Goal: Transaction & Acquisition: Download file/media

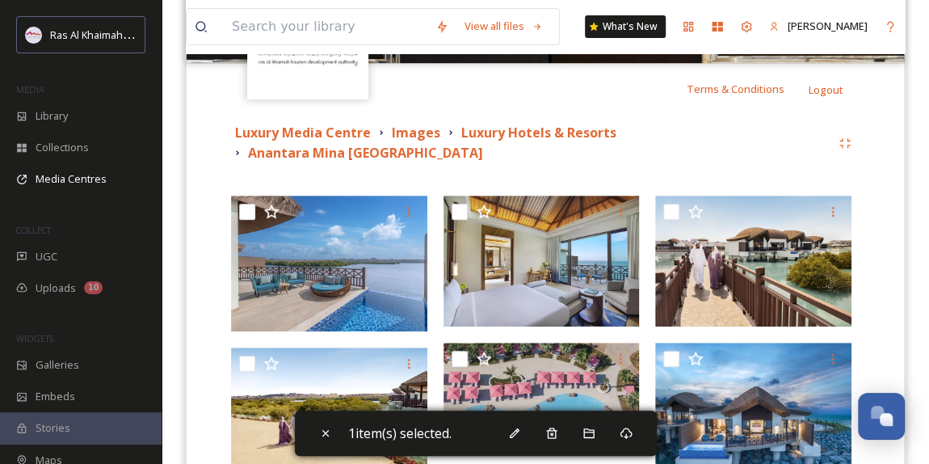
scroll to position [146, 0]
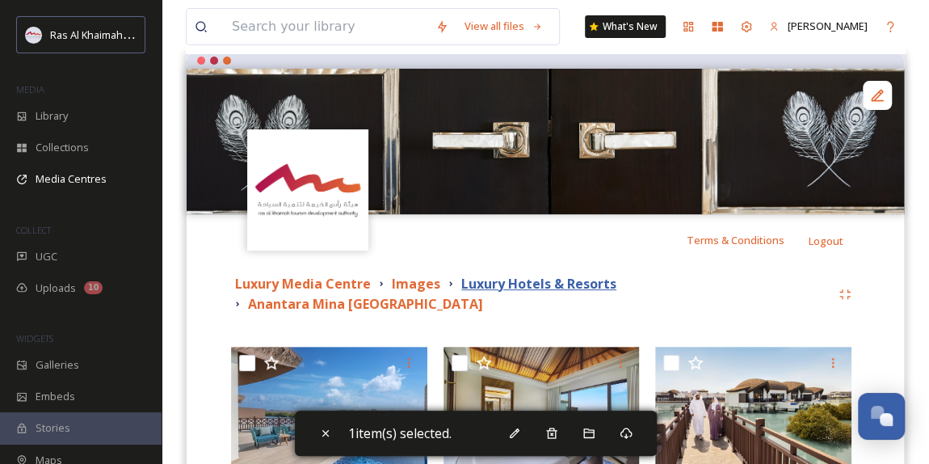
click at [520, 283] on strong "Luxury Hotels & Resorts" at bounding box center [538, 284] width 155 height 18
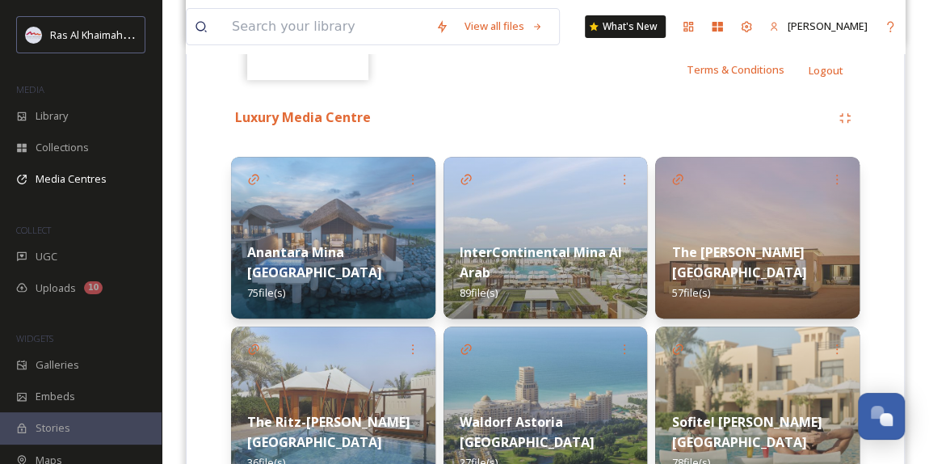
scroll to position [367, 0]
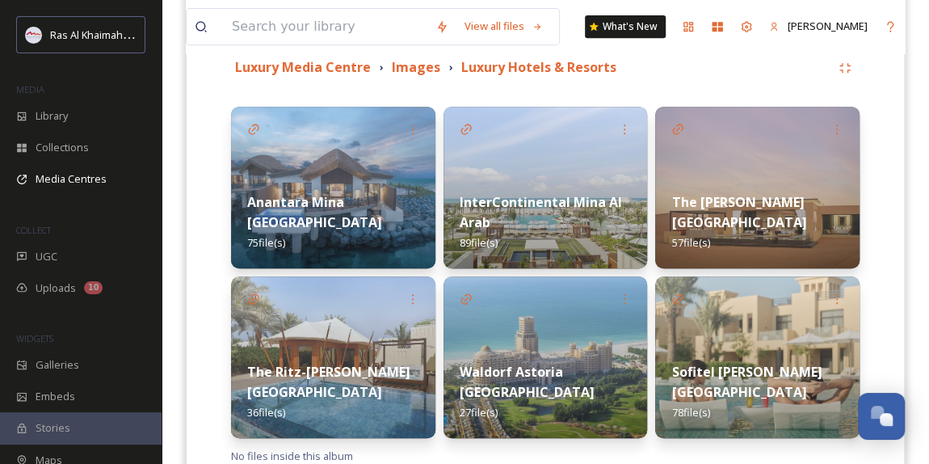
click at [600, 215] on div "InterContinental Mina Al Arab 89 file(s)" at bounding box center [546, 222] width 204 height 92
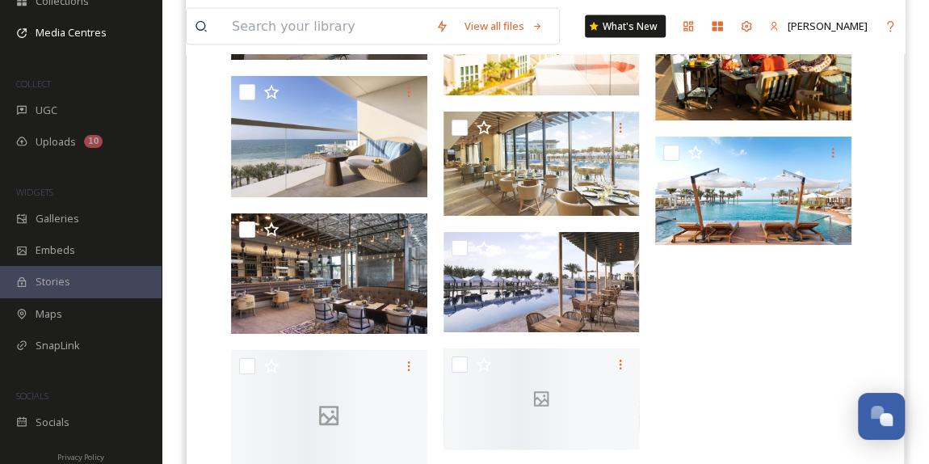
scroll to position [4898, 0]
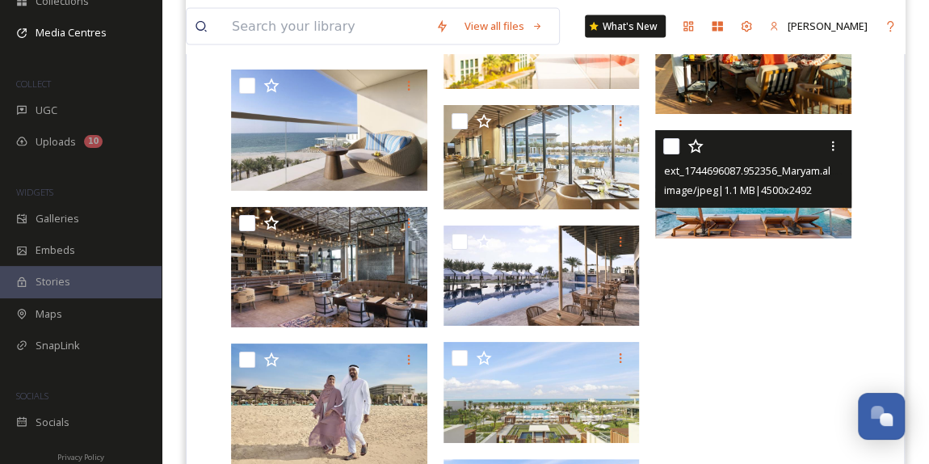
click at [763, 214] on img at bounding box center [753, 184] width 196 height 109
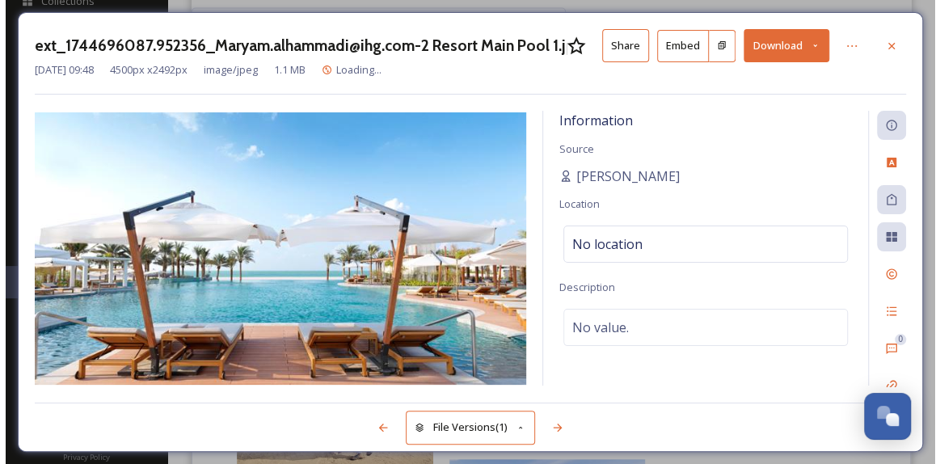
scroll to position [4888, 0]
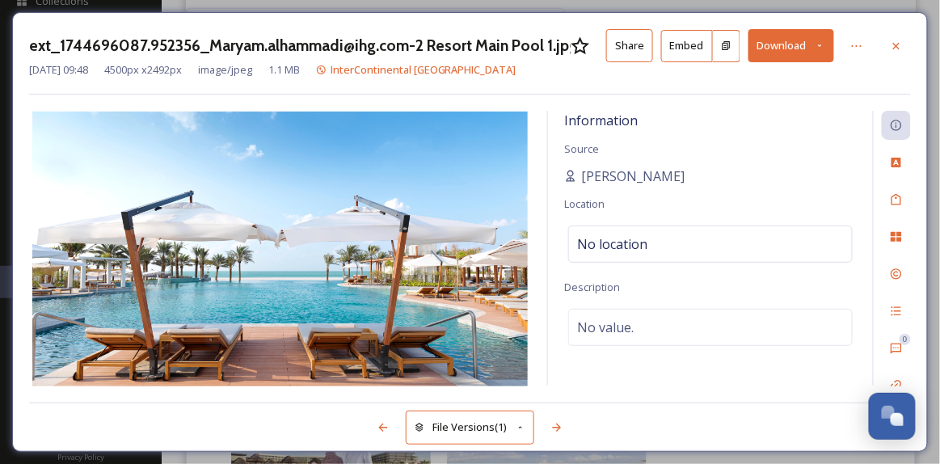
click at [816, 43] on icon at bounding box center [819, 45] width 11 height 11
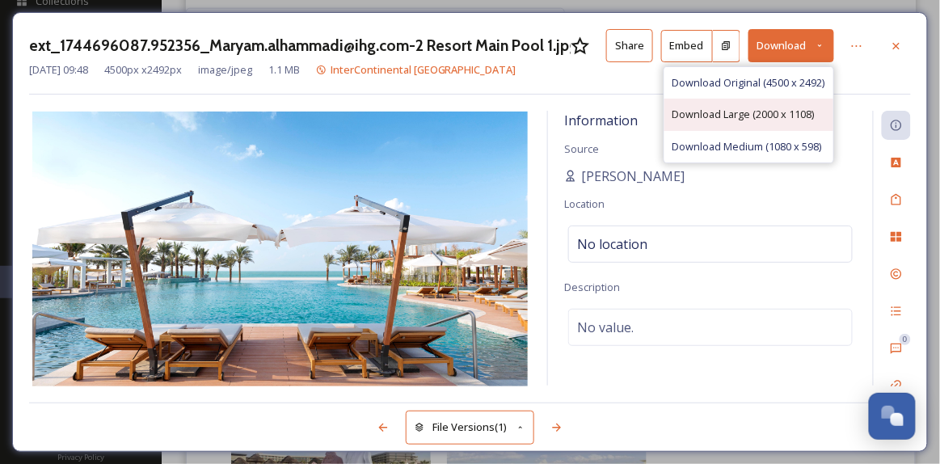
click at [743, 109] on span "Download Large (2000 x 1108)" at bounding box center [743, 114] width 142 height 15
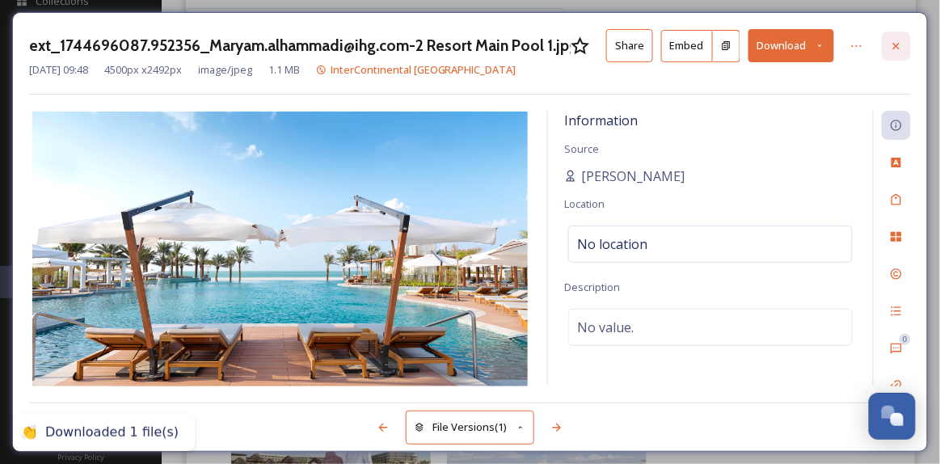
click at [897, 45] on icon at bounding box center [896, 45] width 6 height 6
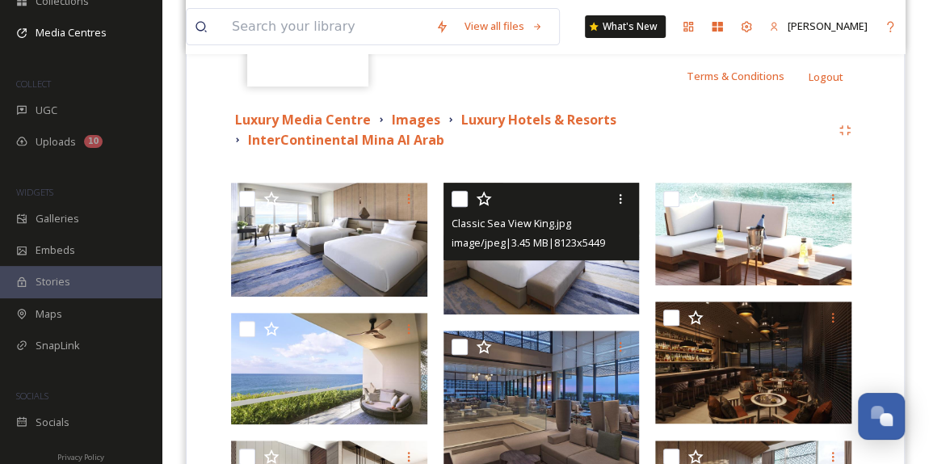
scroll to position [367, 0]
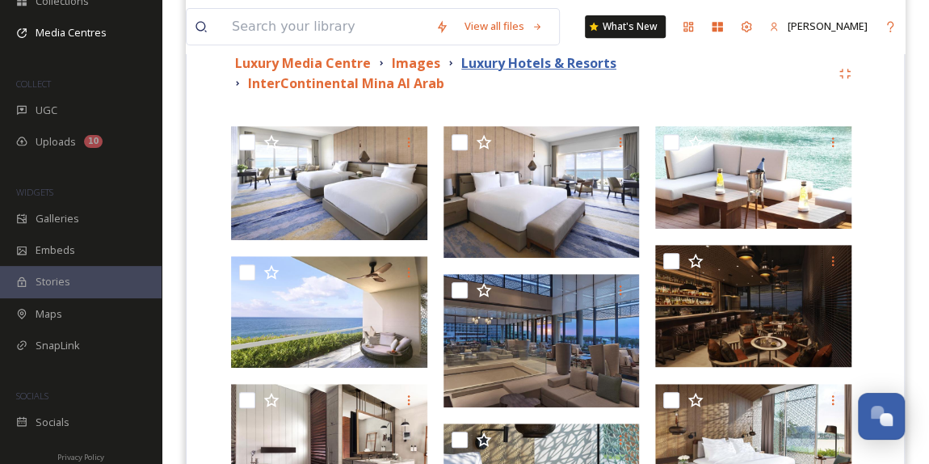
click at [504, 61] on strong "Luxury Hotels & Resorts" at bounding box center [538, 63] width 155 height 18
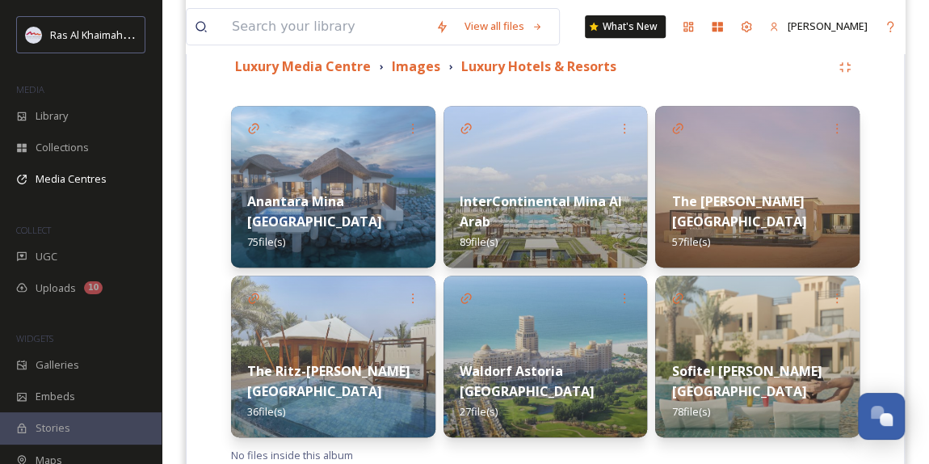
scroll to position [424, 0]
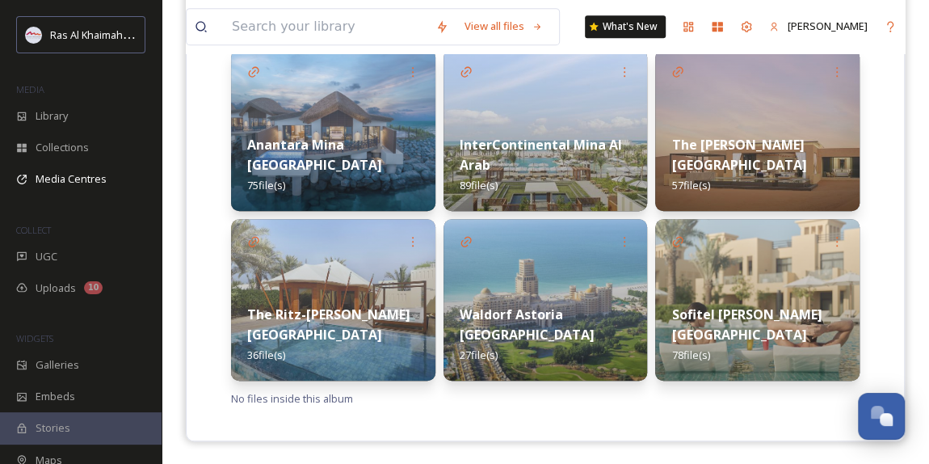
click at [536, 299] on div "Waldorf Astoria Ras Al Khaimah 27 file(s)" at bounding box center [546, 334] width 204 height 92
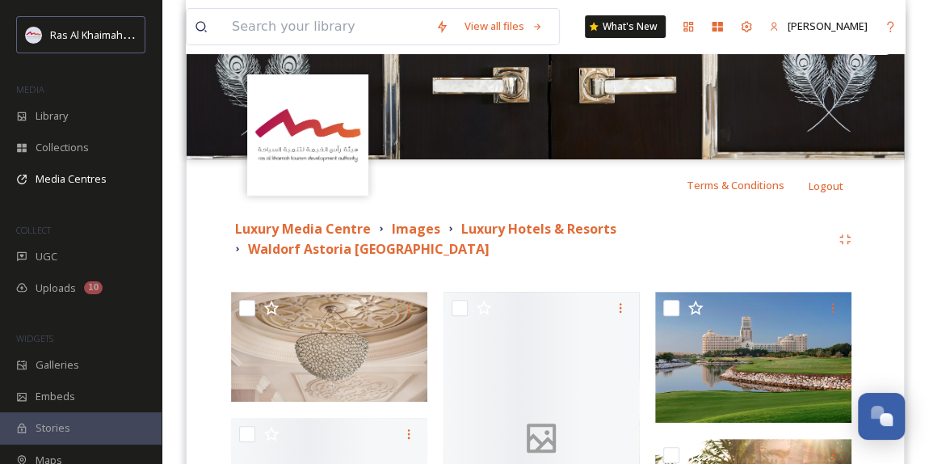
scroll to position [418, 0]
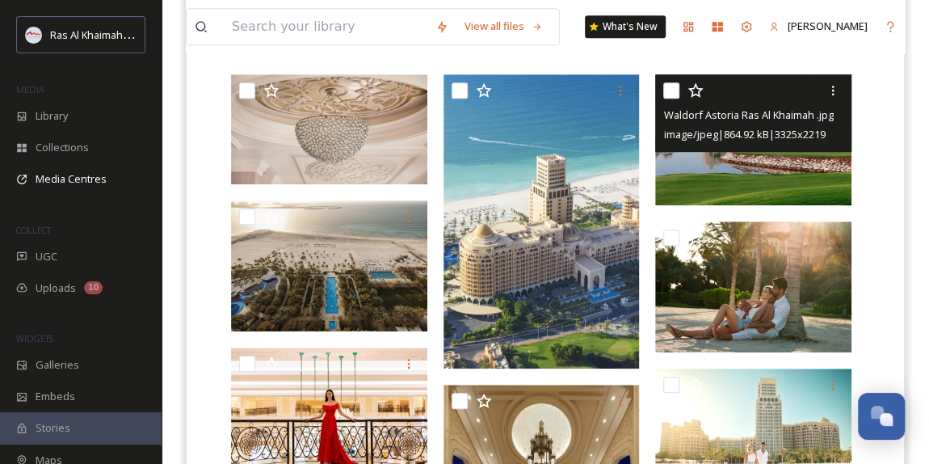
click at [770, 153] on img at bounding box center [753, 139] width 196 height 131
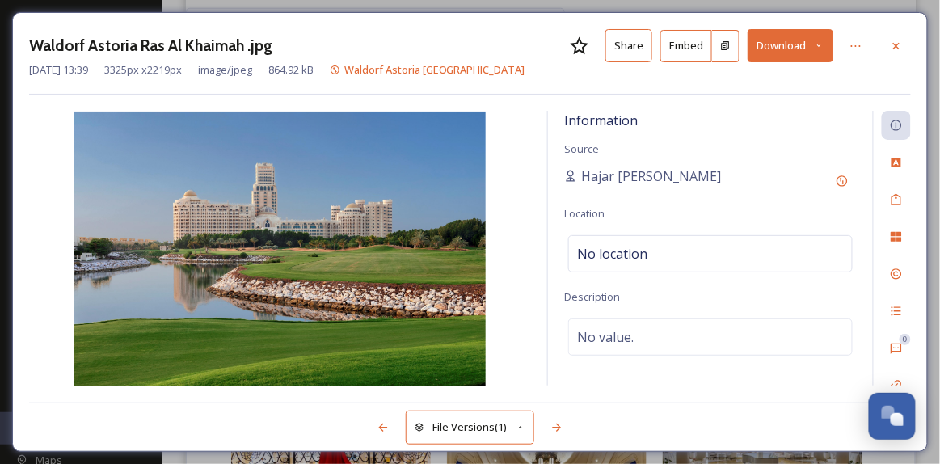
click at [819, 44] on icon at bounding box center [819, 45] width 11 height 11
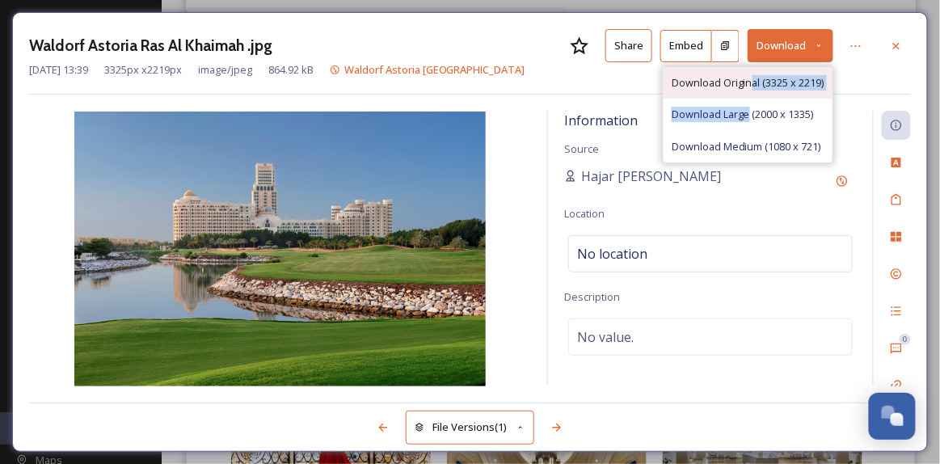
drag, startPoint x: 748, startPoint y: 107, endPoint x: 748, endPoint y: 84, distance: 23.4
click at [748, 84] on div "Download Original (3325 x 2219) Download Large (2000 x 1335) Download Medium (1…" at bounding box center [747, 114] width 170 height 97
click at [710, 82] on span "Download Original (3325 x 2219)" at bounding box center [747, 82] width 153 height 15
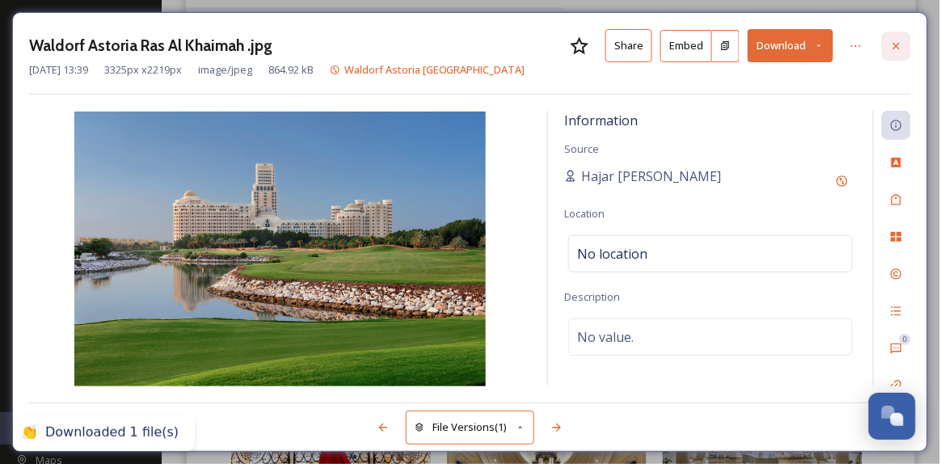
click at [898, 48] on icon at bounding box center [895, 46] width 13 height 13
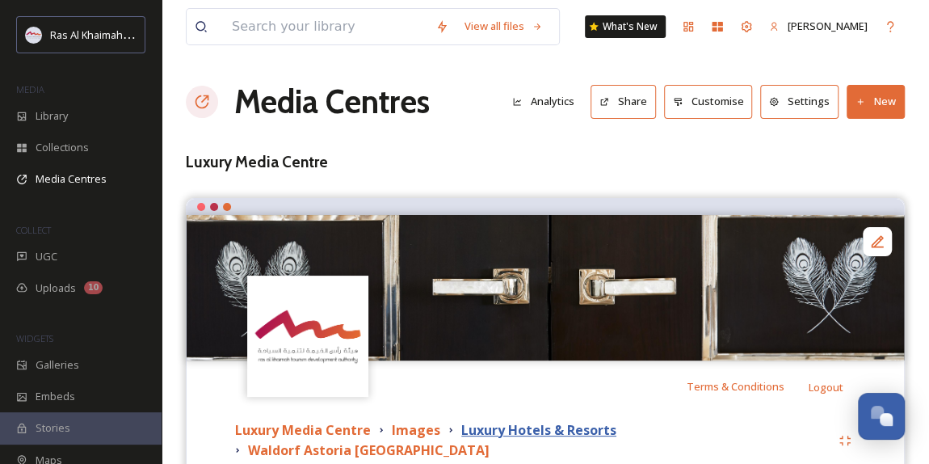
click at [549, 432] on strong "Luxury Hotels & Resorts" at bounding box center [538, 430] width 155 height 18
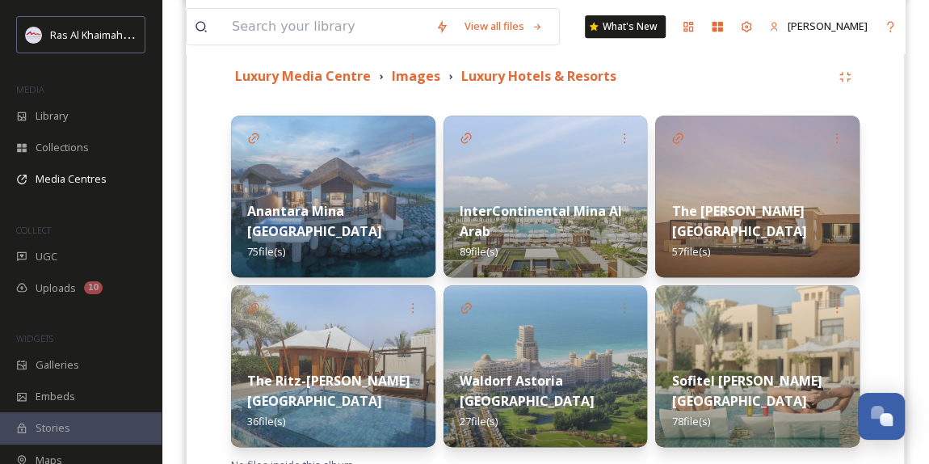
scroll to position [424, 0]
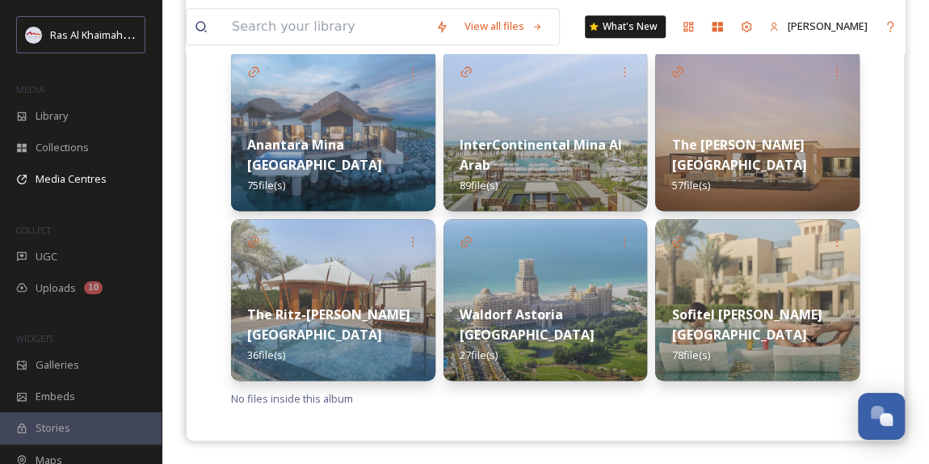
click at [749, 331] on div "[GEOGRAPHIC_DATA][PERSON_NAME] 78 file(s)" at bounding box center [757, 334] width 204 height 92
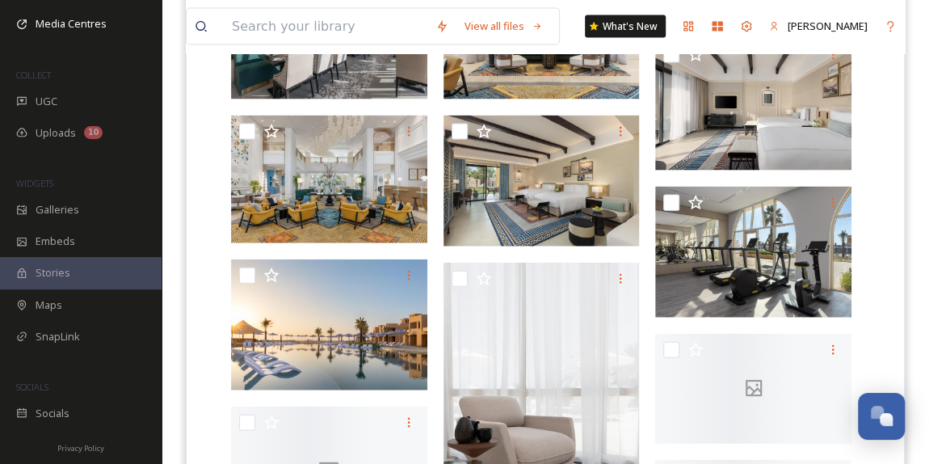
scroll to position [1730, 0]
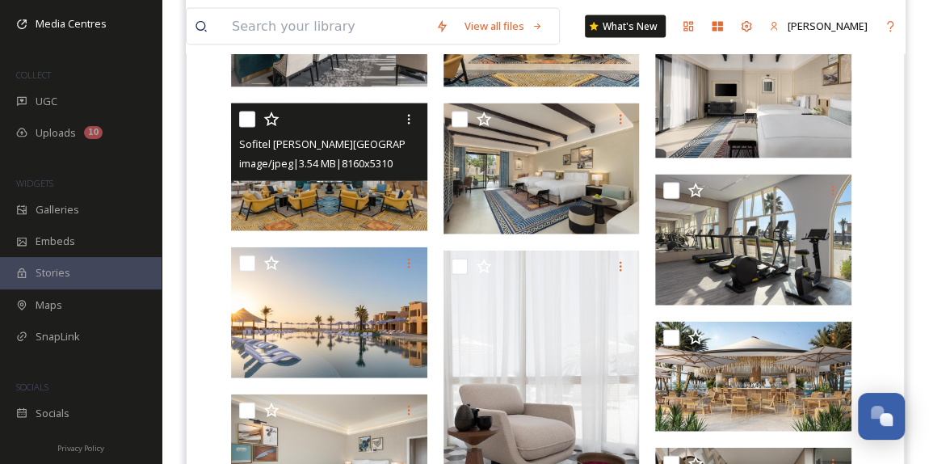
click at [358, 193] on img at bounding box center [329, 167] width 196 height 128
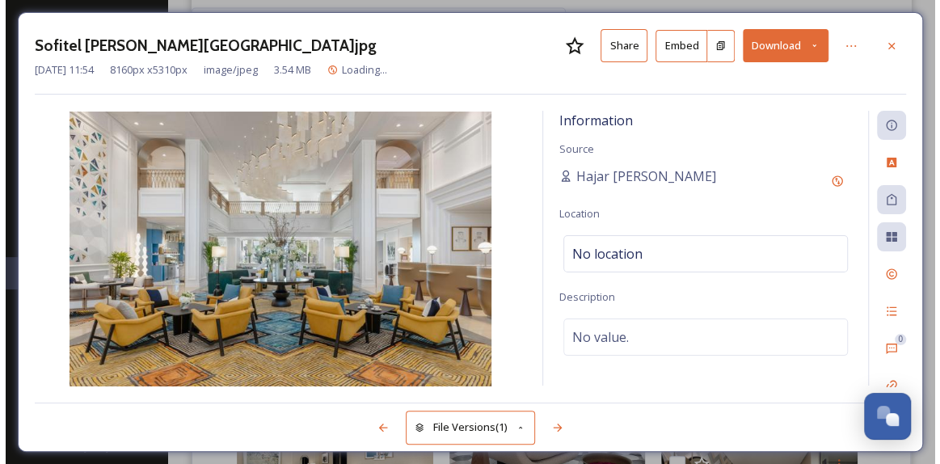
scroll to position [1719, 0]
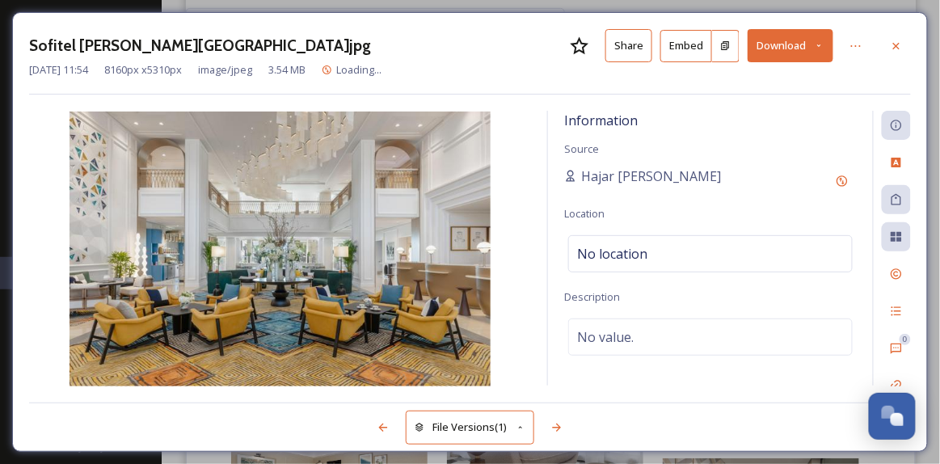
click at [818, 48] on icon at bounding box center [819, 45] width 11 height 11
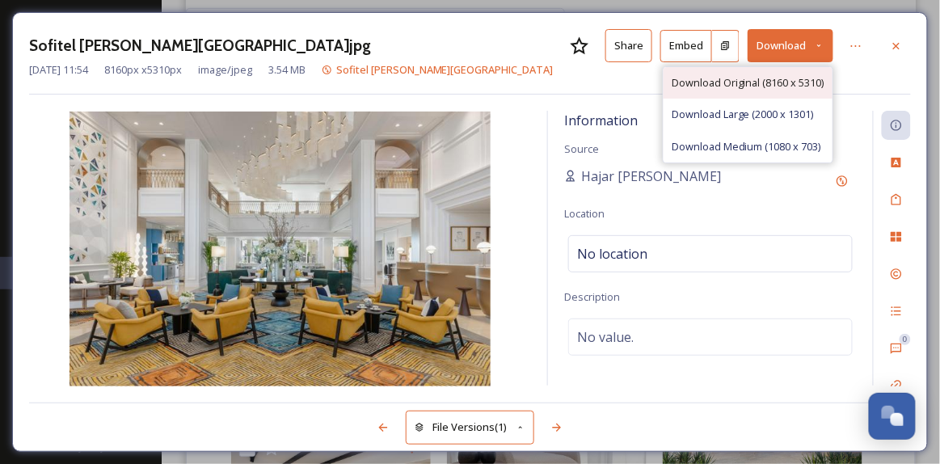
click at [734, 82] on span "Download Original (8160 x 5310)" at bounding box center [747, 82] width 153 height 15
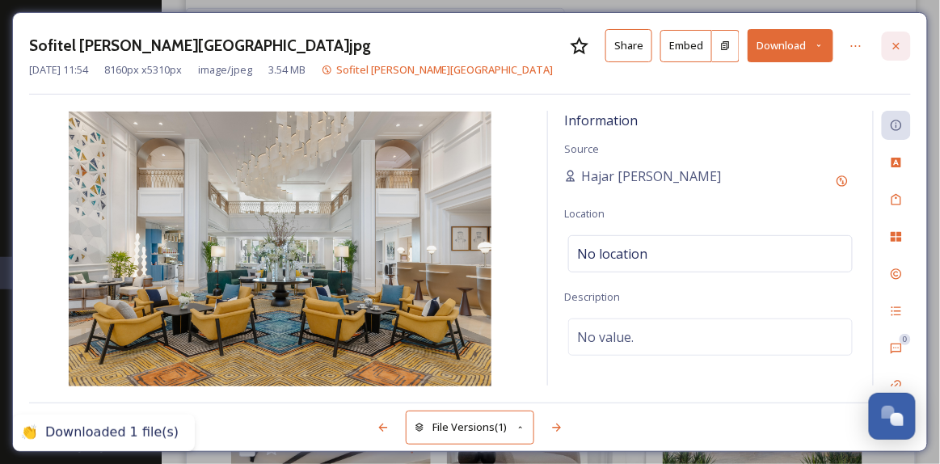
click at [901, 43] on icon at bounding box center [895, 46] width 13 height 13
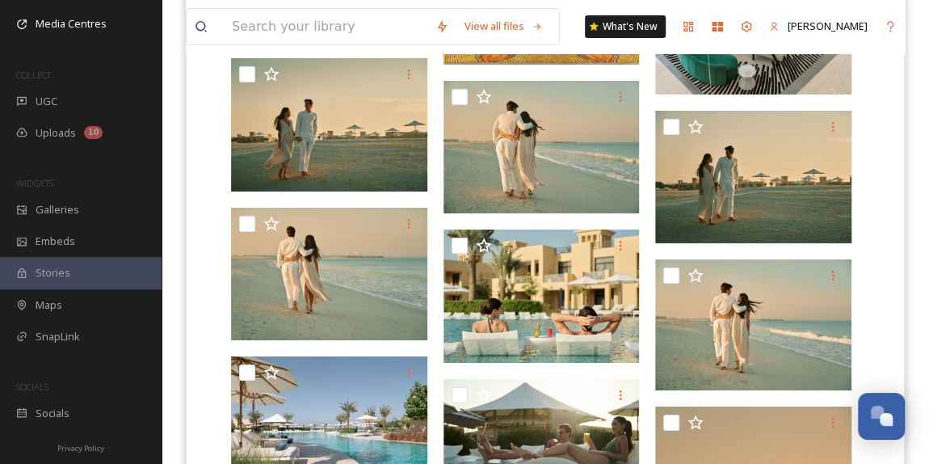
scroll to position [2758, 0]
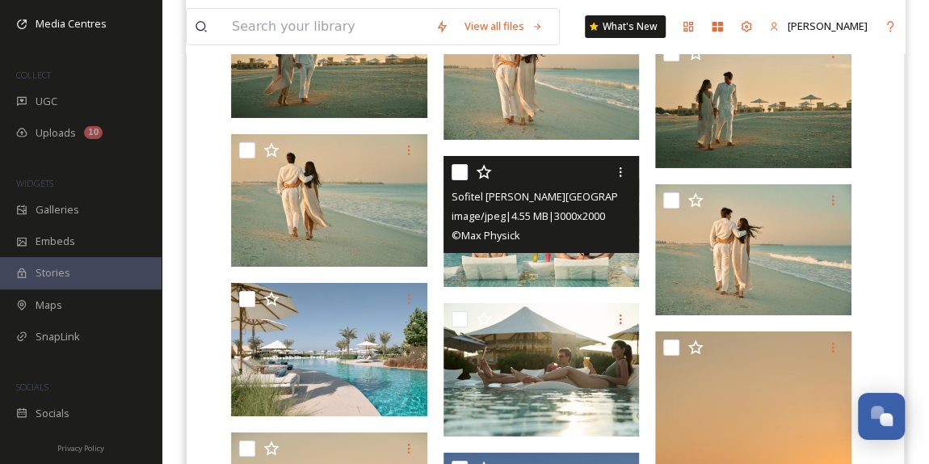
click at [540, 249] on div "Sofitel [PERSON_NAME][GEOGRAPHIC_DATA] (6).jpg image/jpeg | 4.55 MB | 3000 x 20…" at bounding box center [542, 204] width 196 height 97
click at [552, 264] on img at bounding box center [542, 221] width 196 height 131
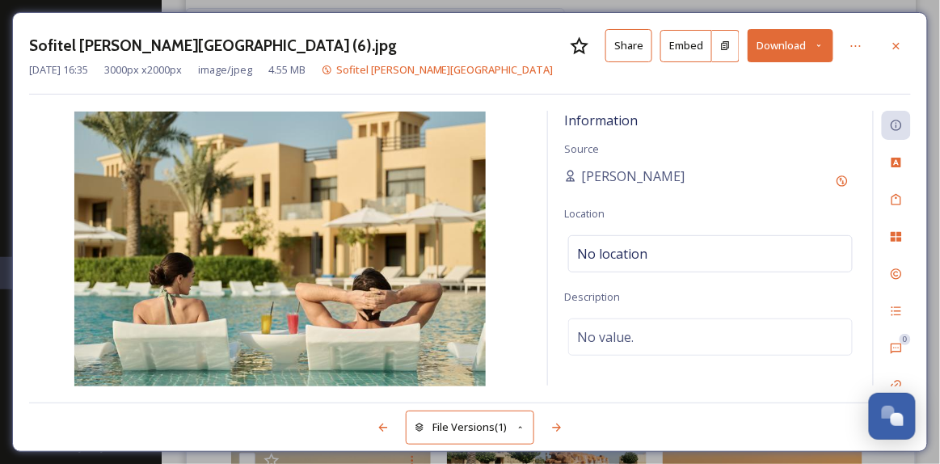
scroll to position [2750, 0]
click at [819, 44] on icon at bounding box center [819, 45] width 11 height 11
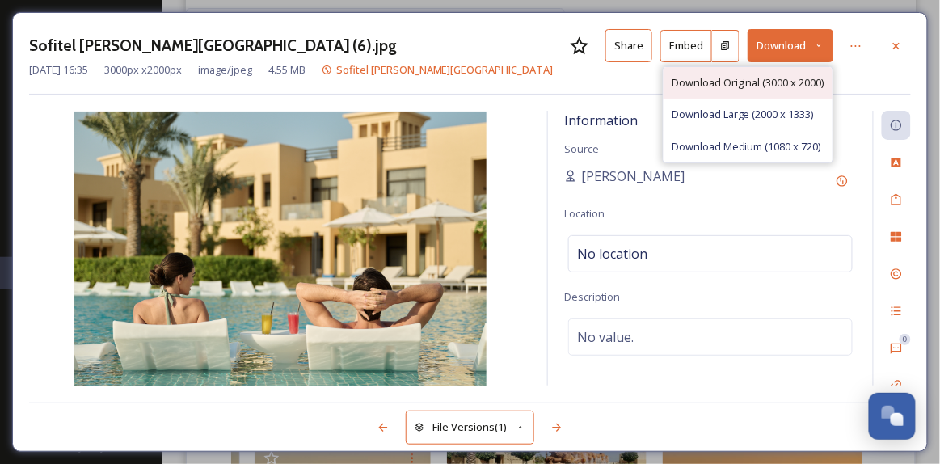
click at [752, 82] on span "Download Original (3000 x 2000)" at bounding box center [747, 82] width 153 height 15
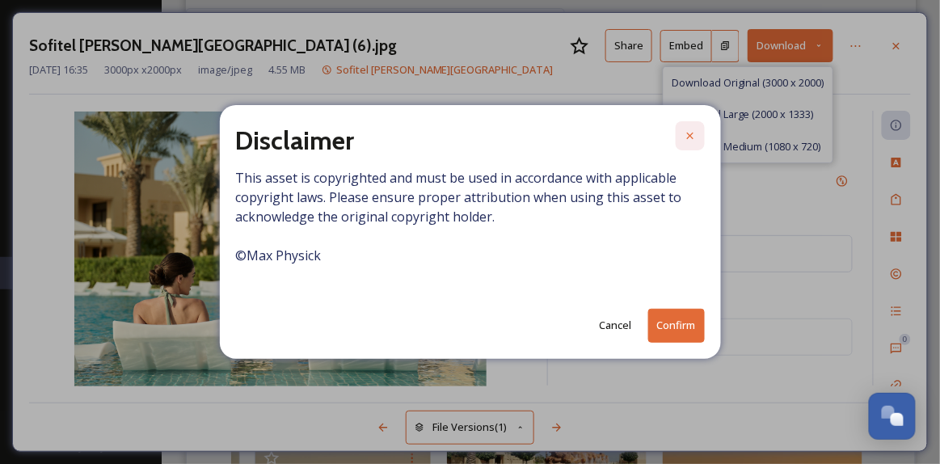
click at [688, 138] on icon at bounding box center [689, 135] width 13 height 13
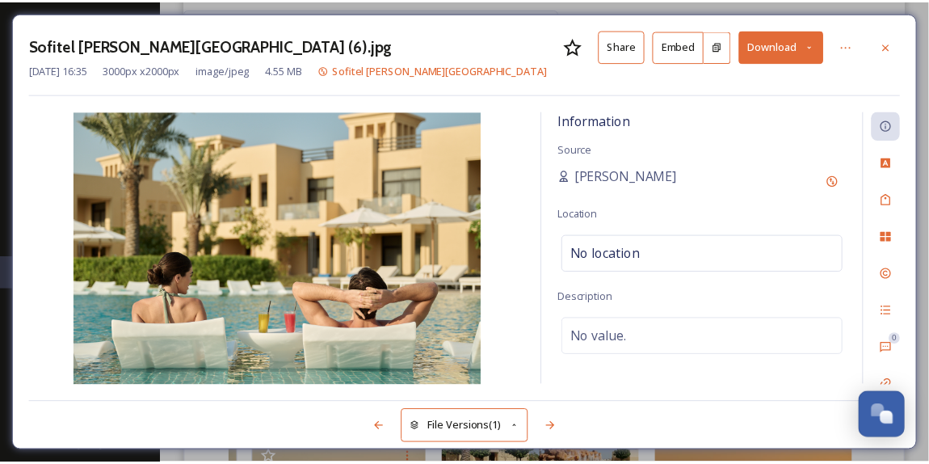
scroll to position [2761, 0]
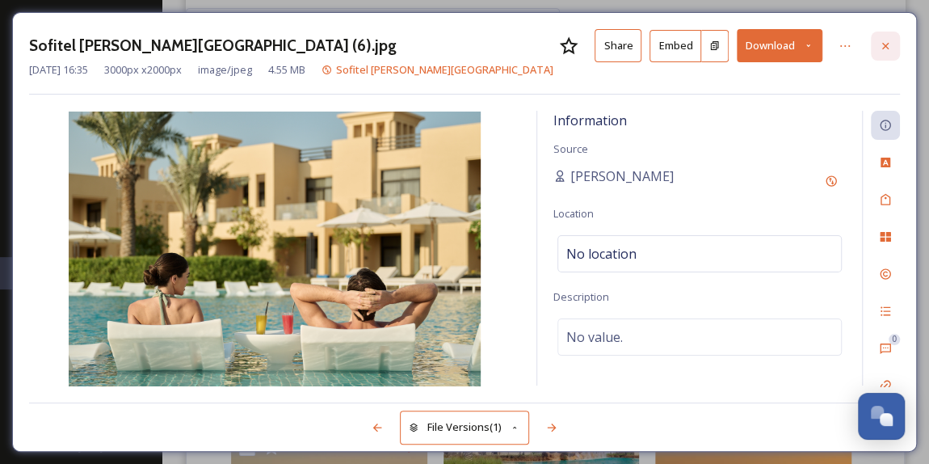
click at [883, 48] on icon at bounding box center [885, 46] width 13 height 13
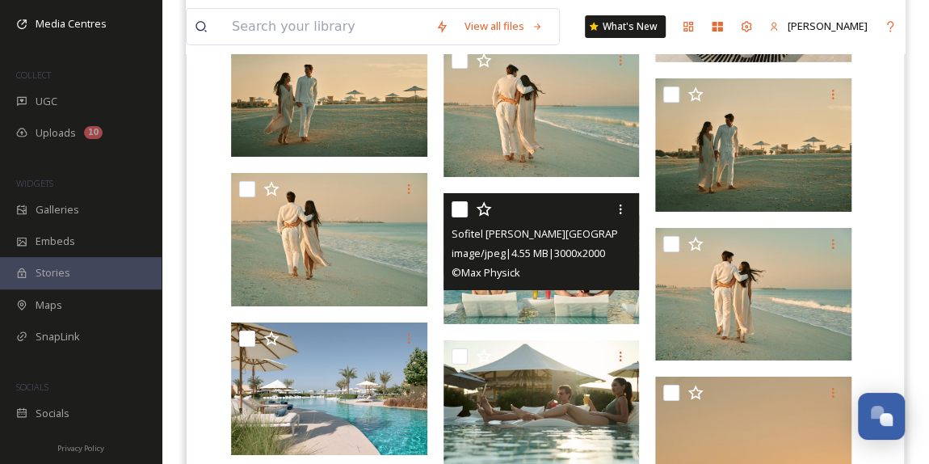
scroll to position [2687, 0]
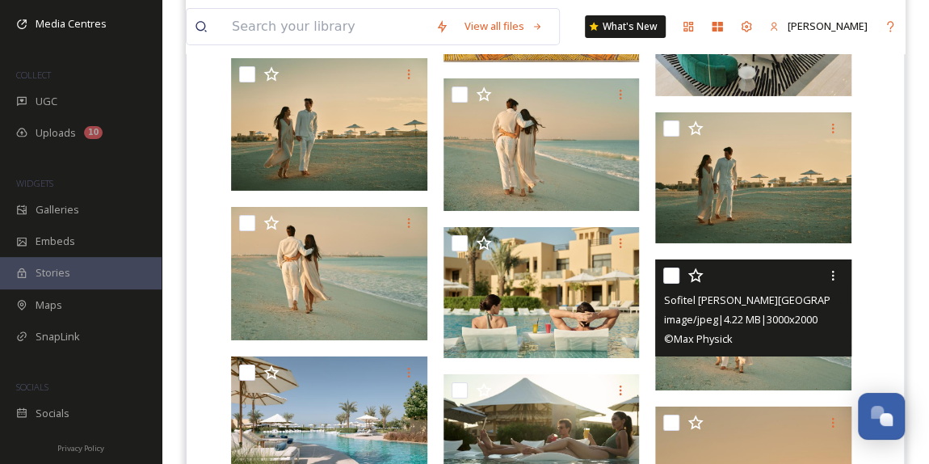
click at [737, 350] on div "Sofitel [PERSON_NAME][GEOGRAPHIC_DATA] (2).jpg image/jpeg | 4.22 MB | 3000 x 20…" at bounding box center [753, 307] width 196 height 97
click at [721, 317] on span "image/jpeg | 4.22 MB | 3000 x 2000" at bounding box center [739, 319] width 153 height 15
click at [768, 353] on div "Sofitel [PERSON_NAME][GEOGRAPHIC_DATA] (2).jpg image/jpeg | 4.22 MB | 3000 x 20…" at bounding box center [753, 307] width 196 height 97
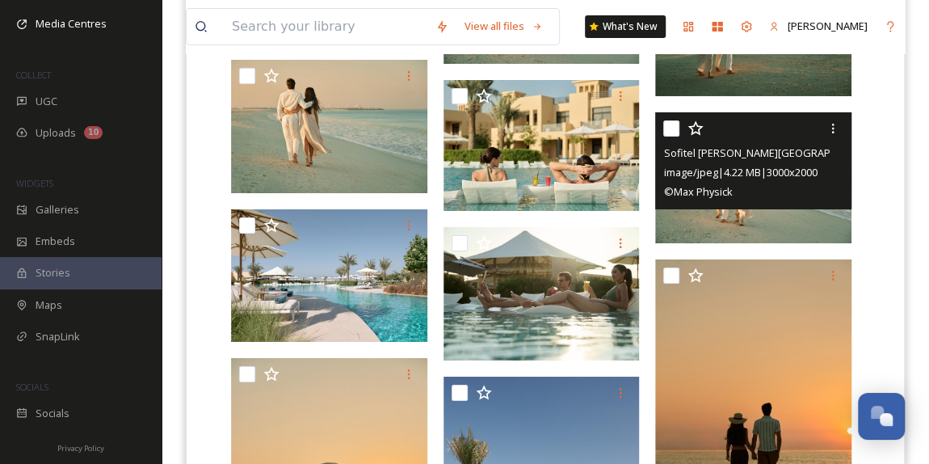
click at [751, 214] on img at bounding box center [753, 177] width 196 height 131
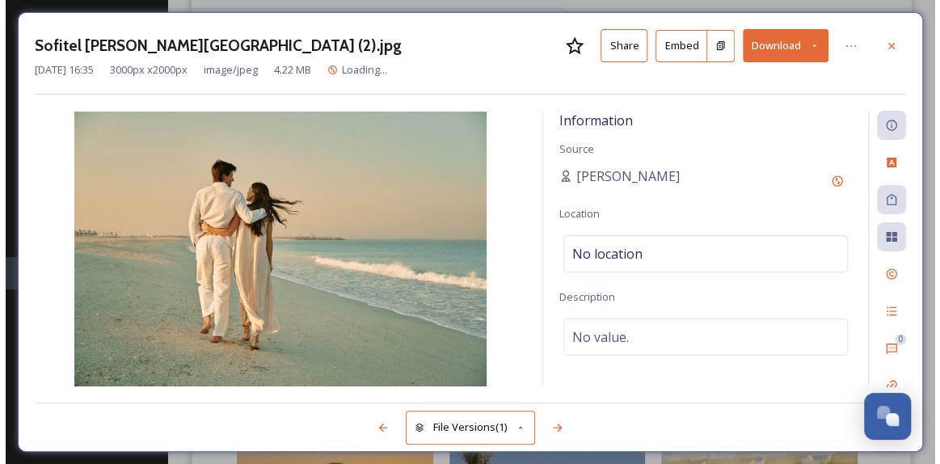
scroll to position [2824, 0]
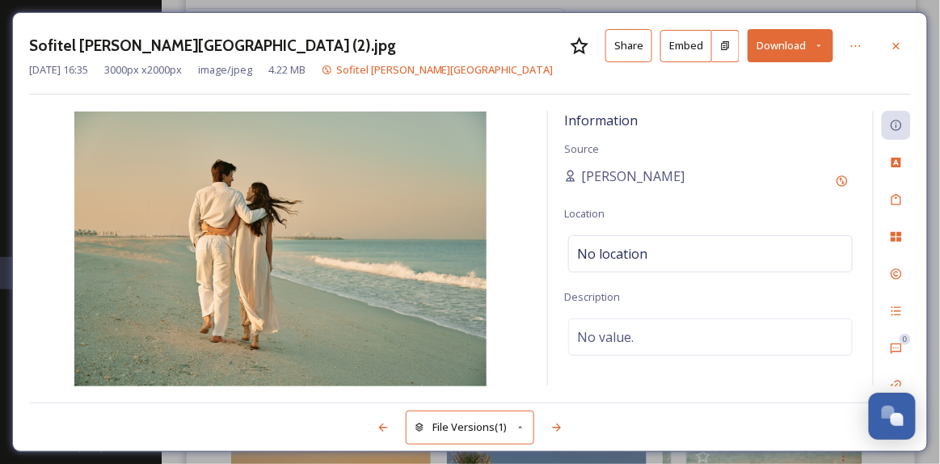
click at [818, 45] on icon at bounding box center [819, 45] width 4 height 2
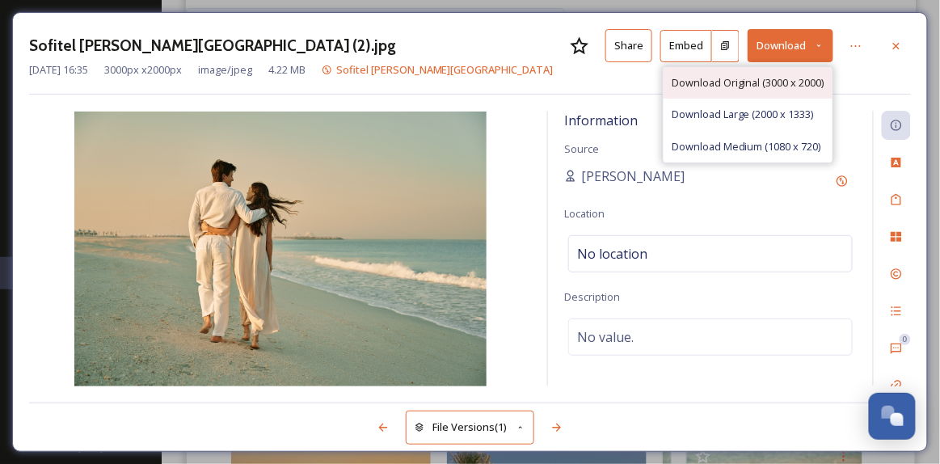
click at [742, 78] on span "Download Original (3000 x 2000)" at bounding box center [747, 82] width 153 height 15
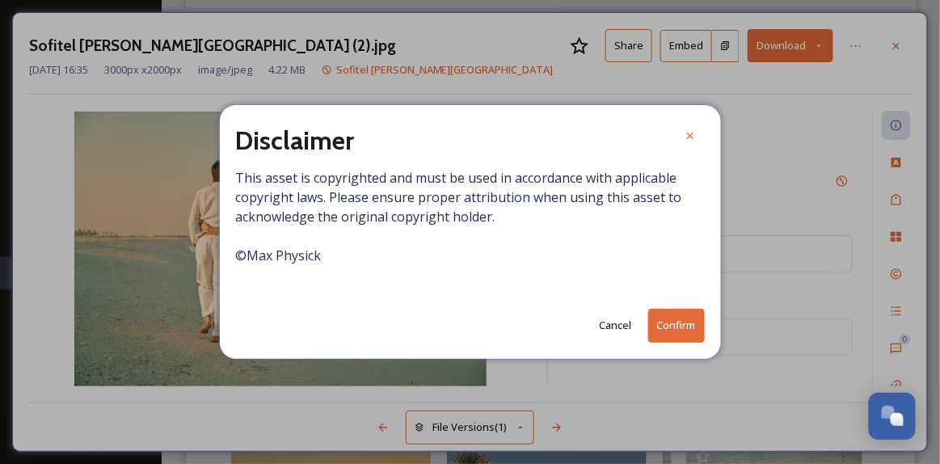
click at [671, 330] on button "Confirm" at bounding box center [676, 325] width 57 height 33
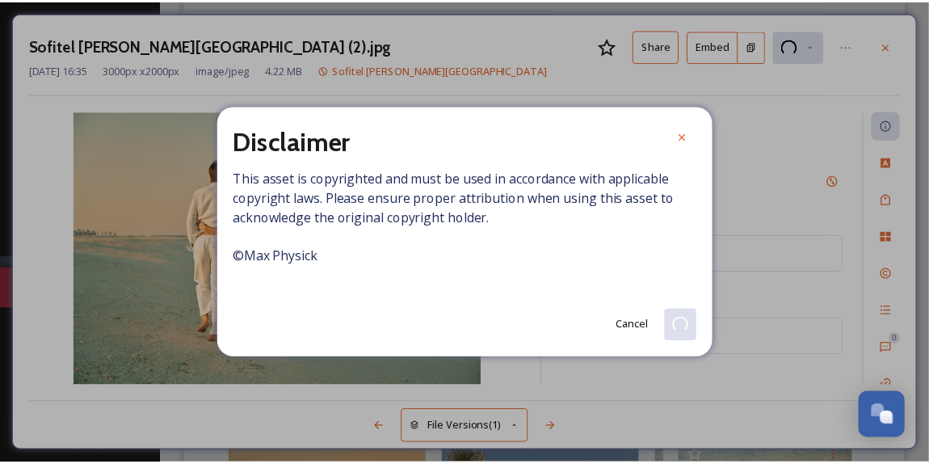
scroll to position [2834, 0]
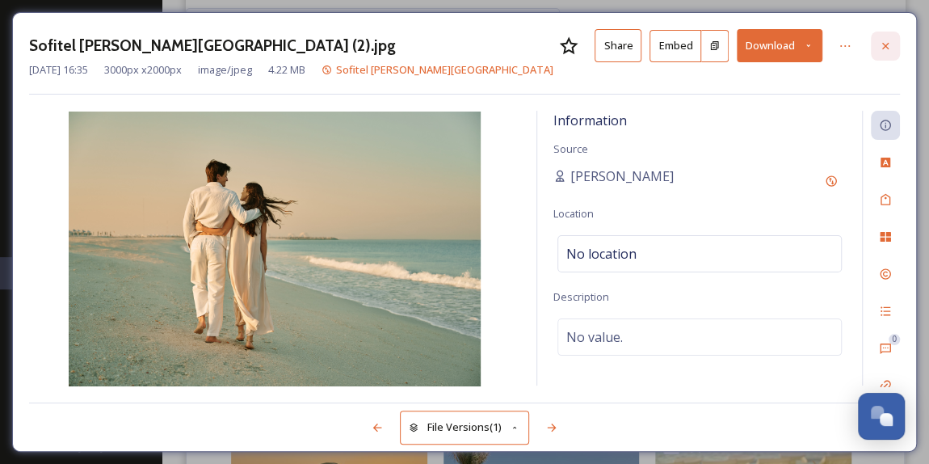
click at [889, 43] on icon at bounding box center [885, 46] width 13 height 13
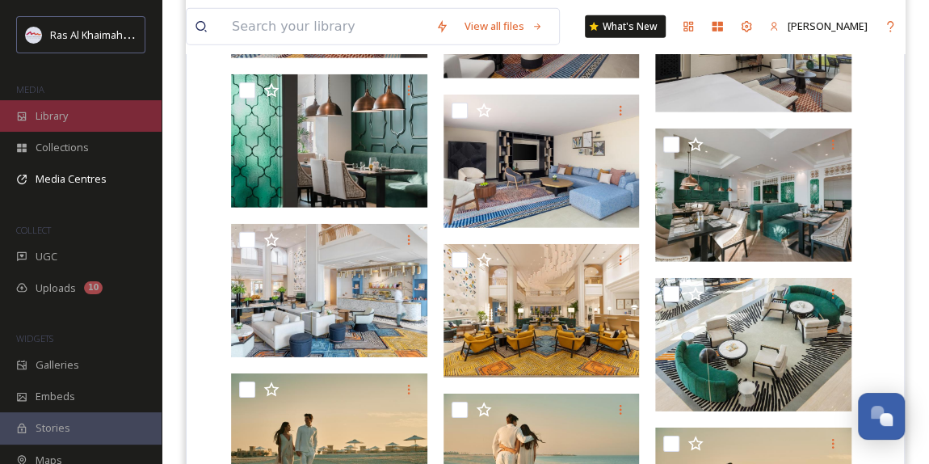
scroll to position [2320, 0]
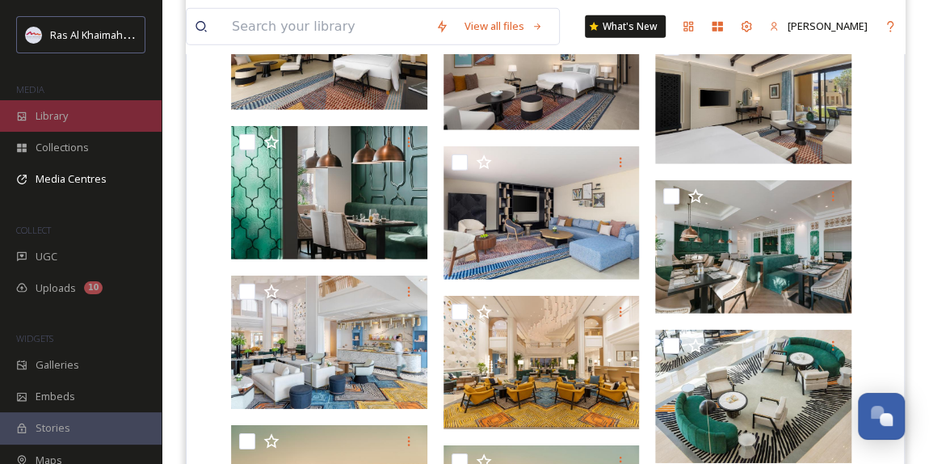
click at [67, 116] on span "Library" at bounding box center [52, 115] width 32 height 15
